Goal: Information Seeking & Learning: Find specific fact

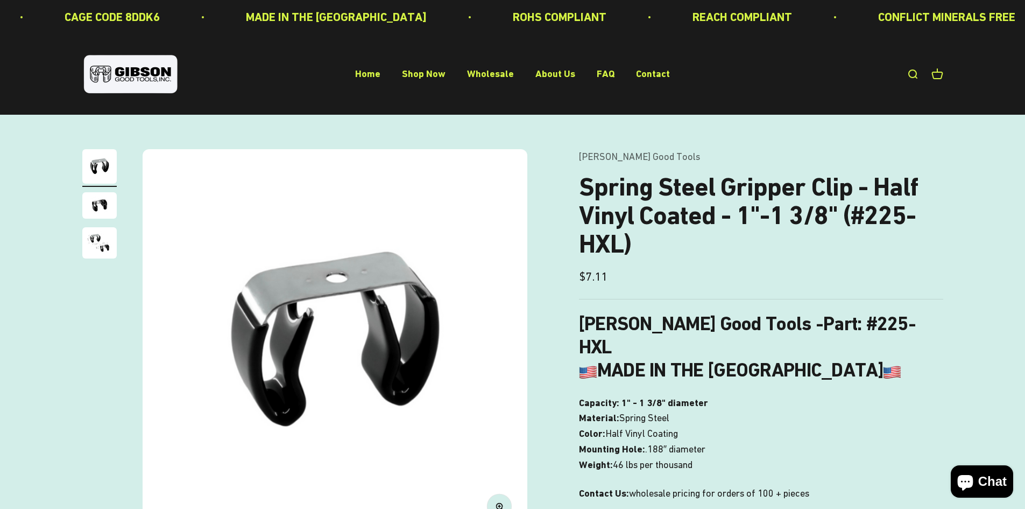
click at [908, 77] on link "Open search" at bounding box center [913, 74] width 12 height 12
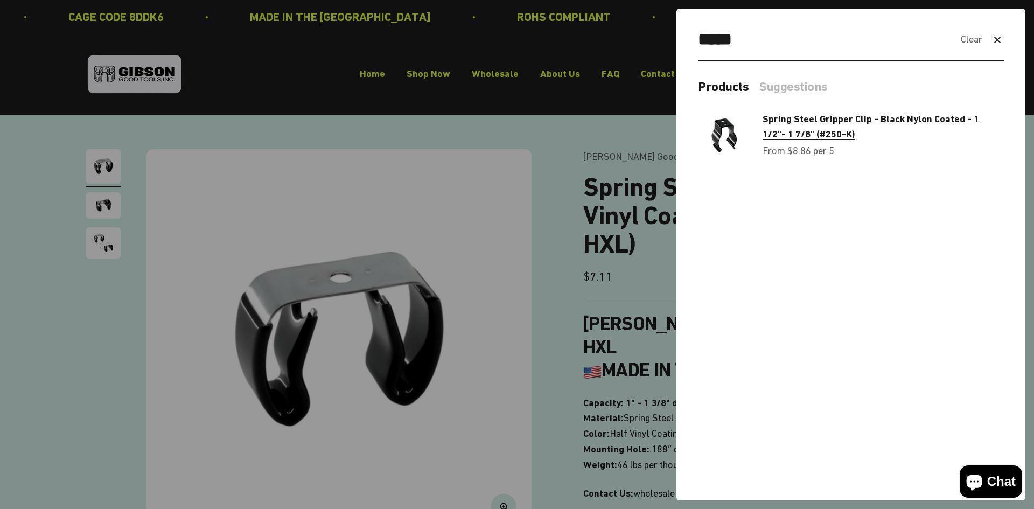
type input "*****"
click at [802, 132] on span "Spring Steel Gripper Clip - Black Nylon Coated - 1 1/2"- 1 7/8" (#250-K)" at bounding box center [870, 126] width 216 height 27
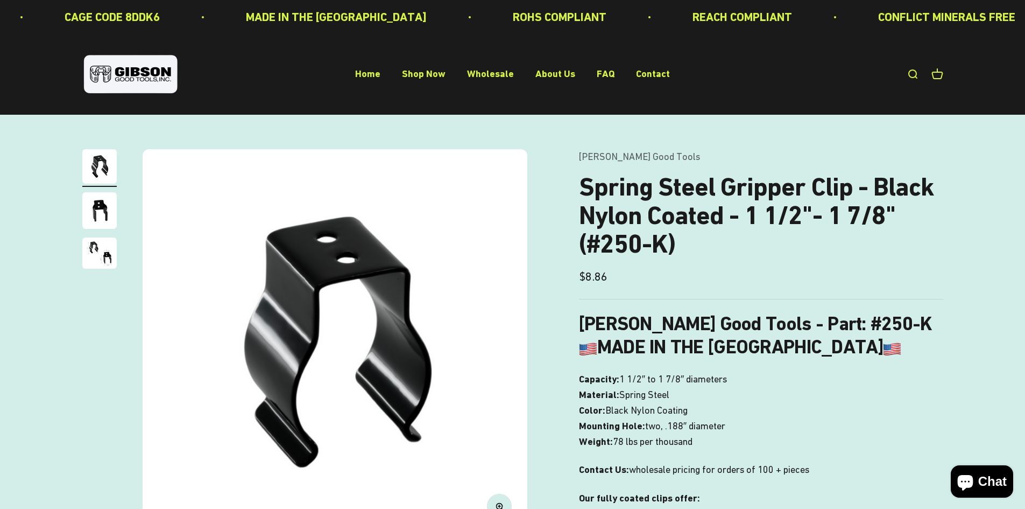
click at [93, 214] on img "Go to item 2" at bounding box center [99, 210] width 34 height 37
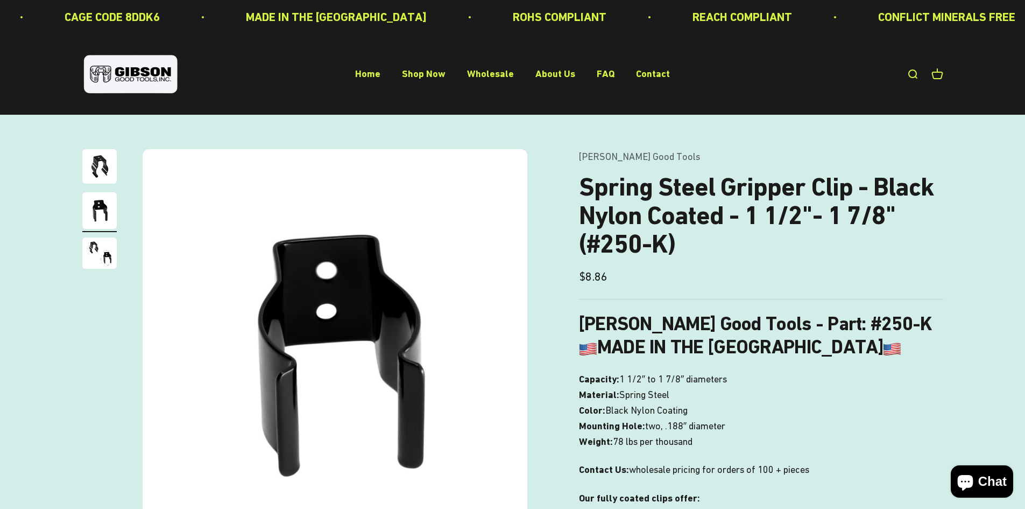
click at [93, 256] on img "Go to item 3" at bounding box center [99, 252] width 34 height 31
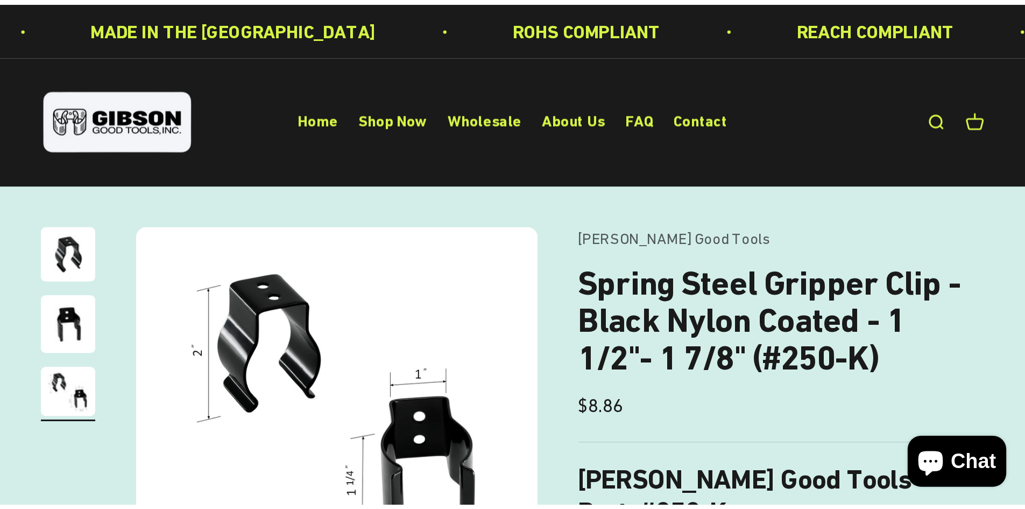
scroll to position [0, 796]
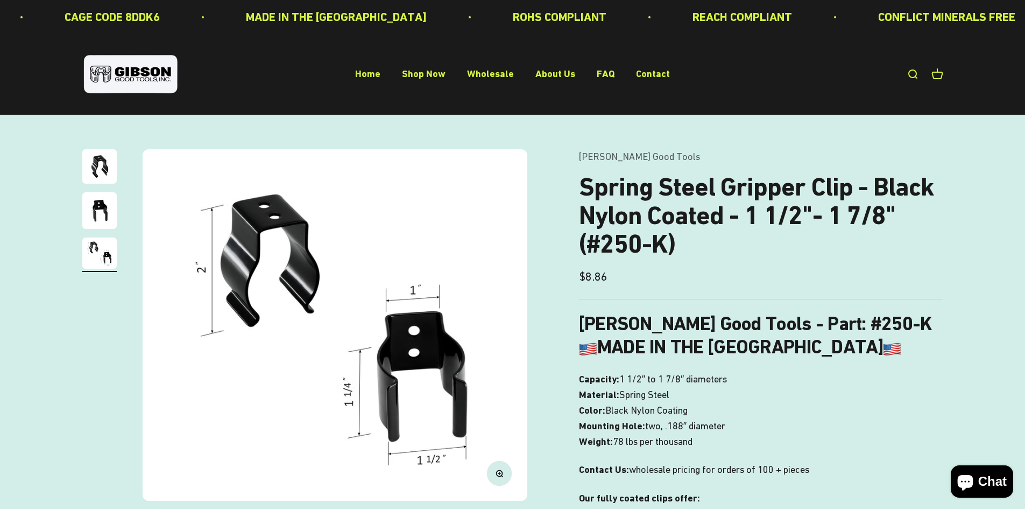
click at [94, 167] on img "Go to item 1" at bounding box center [99, 166] width 34 height 34
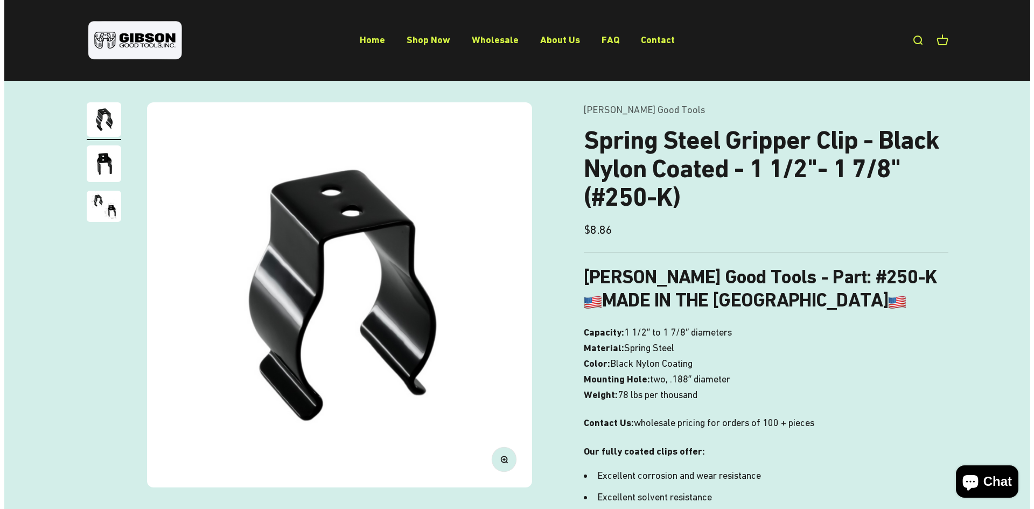
scroll to position [0, 0]
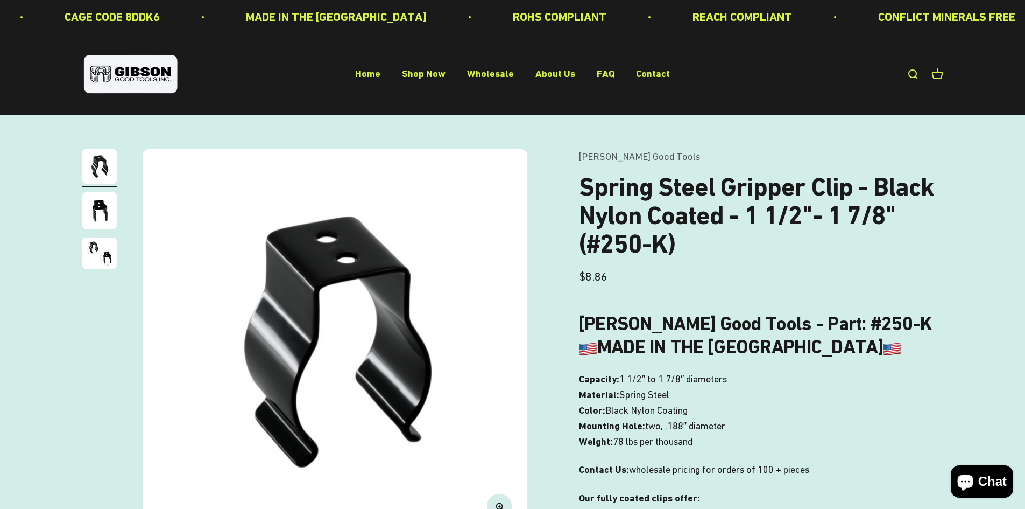
click at [916, 75] on link "Open search" at bounding box center [913, 74] width 12 height 12
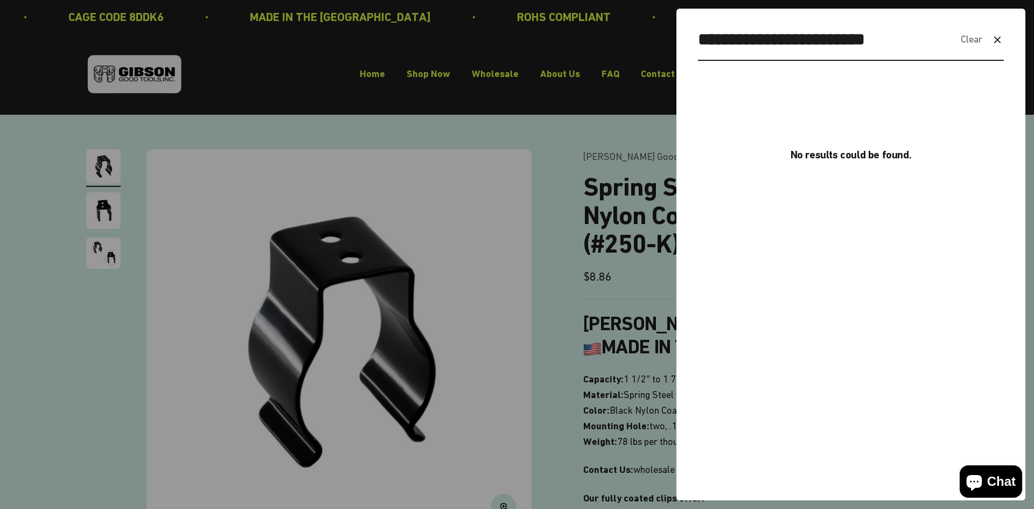
type input "**********"
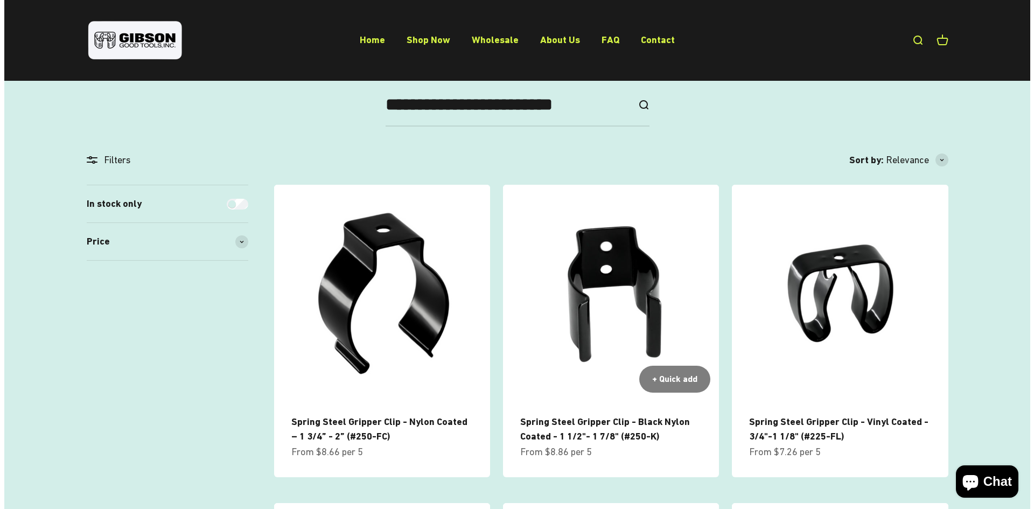
scroll to position [108, 0]
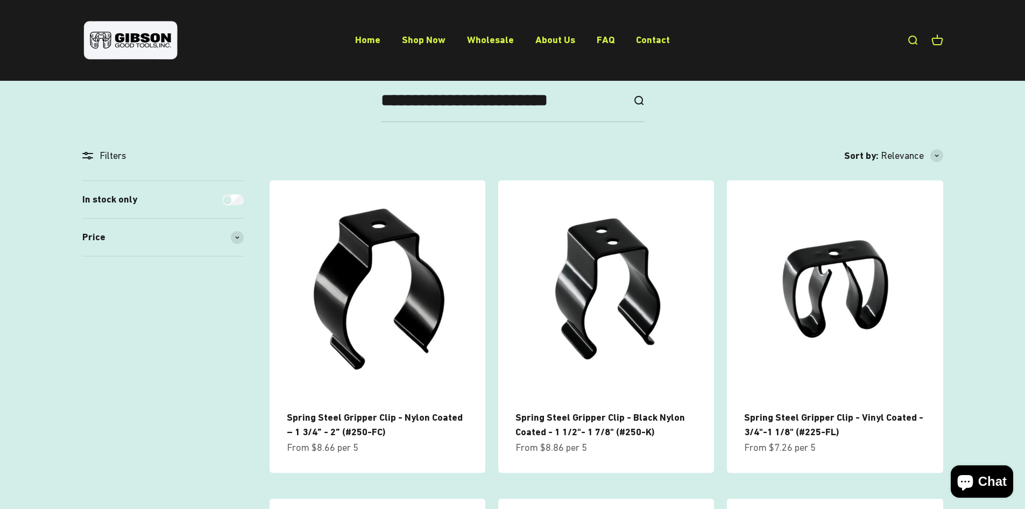
click at [915, 41] on link "Open search" at bounding box center [913, 40] width 12 height 12
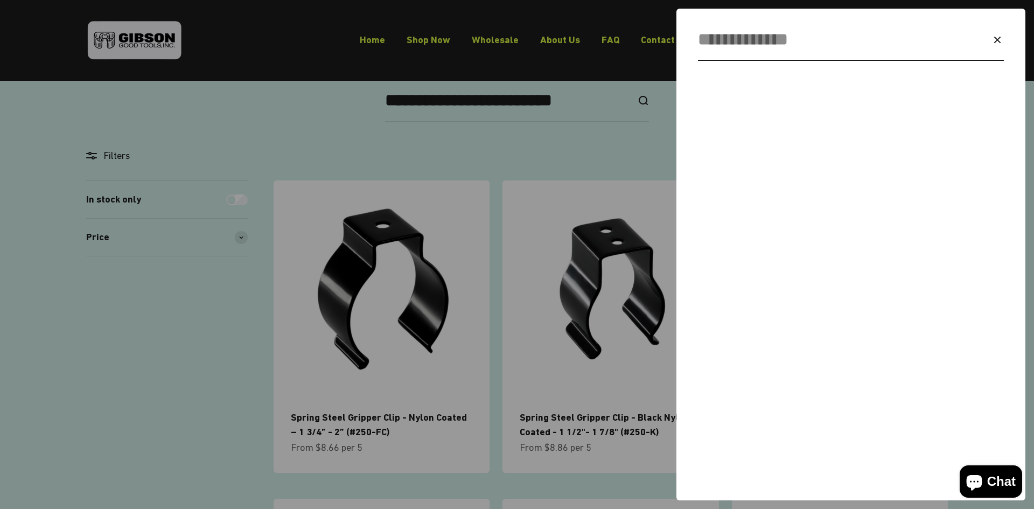
click at [760, 41] on input "Search" at bounding box center [825, 39] width 254 height 27
type input "*****"
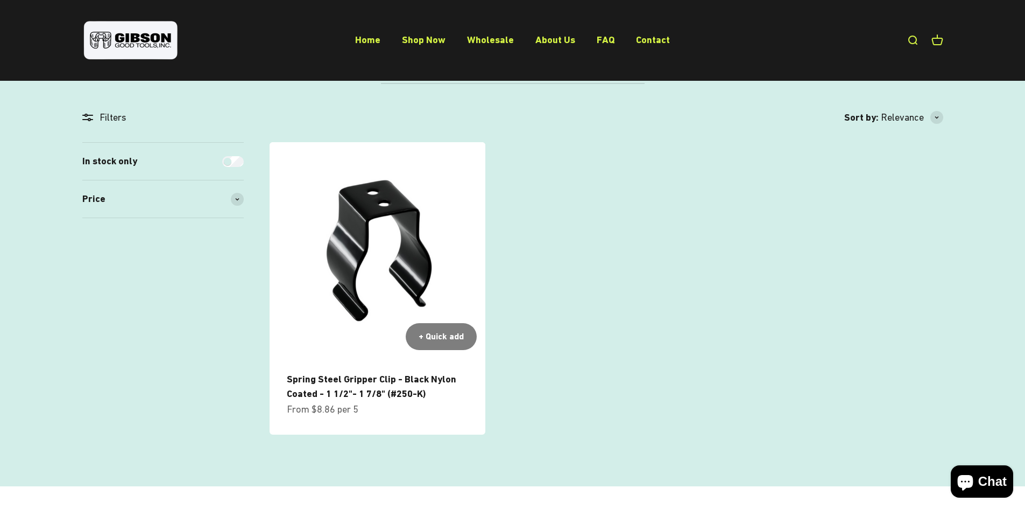
scroll to position [161, 0]
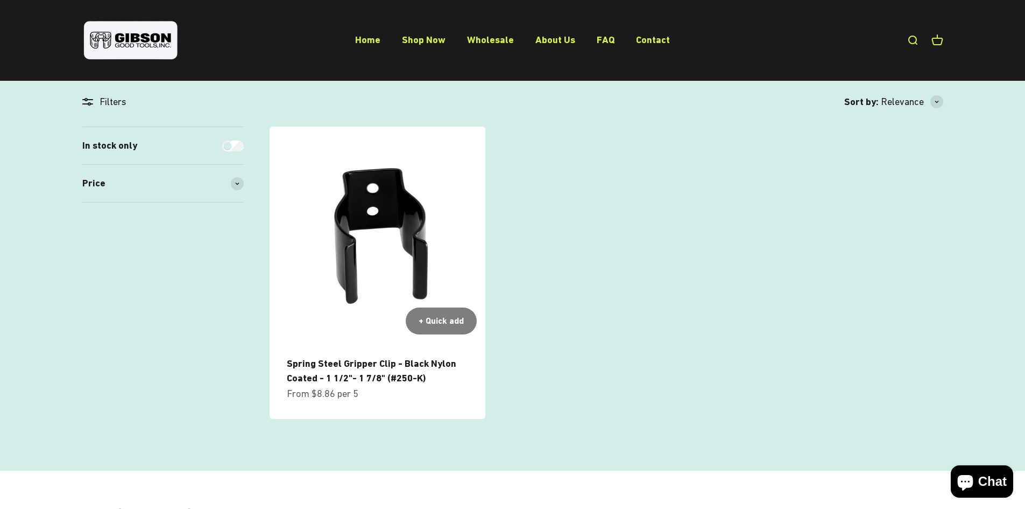
click at [397, 275] on img at bounding box center [378, 235] width 216 height 216
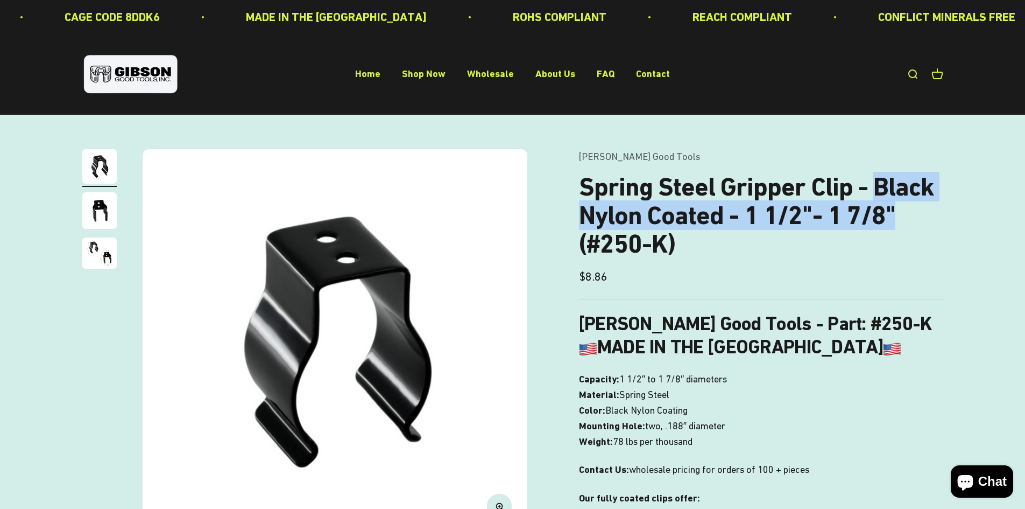
drag, startPoint x: 873, startPoint y: 188, endPoint x: 934, endPoint y: 207, distance: 63.7
click at [934, 207] on h1 "Spring Steel Gripper Clip - Black Nylon Coated - 1 1/2"- 1 7/8" (#250-K)" at bounding box center [761, 215] width 364 height 85
copy h1 "Black Nylon Coated - 1 1/2"- 1 7/8""
click at [822, 220] on h1 "Spring Steel Gripper Clip - Black Nylon Coated - 1 1/2"- 1 7/8" (#250-K)" at bounding box center [761, 215] width 364 height 85
drag, startPoint x: 902, startPoint y: 214, endPoint x: 761, endPoint y: 218, distance: 141.1
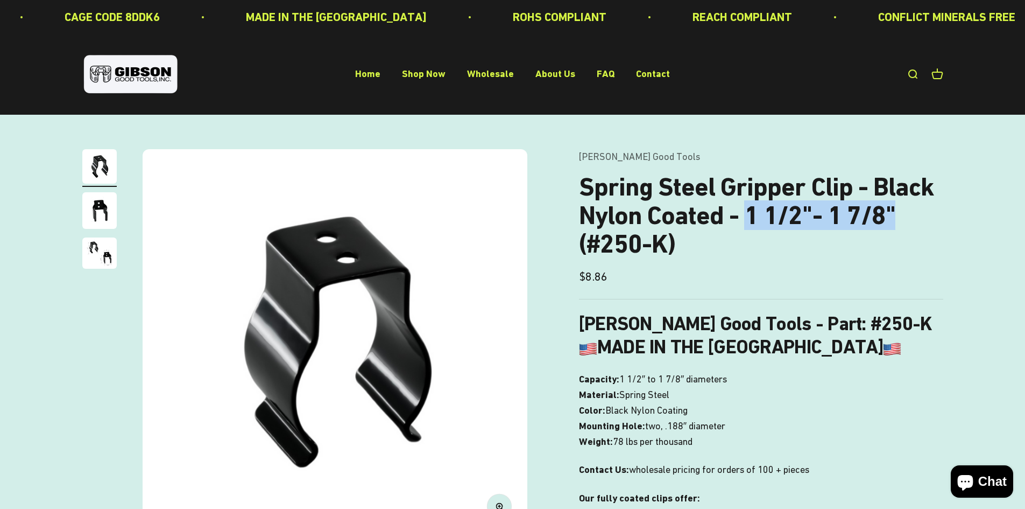
click at [747, 219] on h1 "Spring Steel Gripper Clip - Black Nylon Coated - 1 1/2"- 1 7/8" (#250-K)" at bounding box center [761, 215] width 364 height 85
copy h1 "1 1/2"- 1 7/8""
